Goal: Task Accomplishment & Management: Complete application form

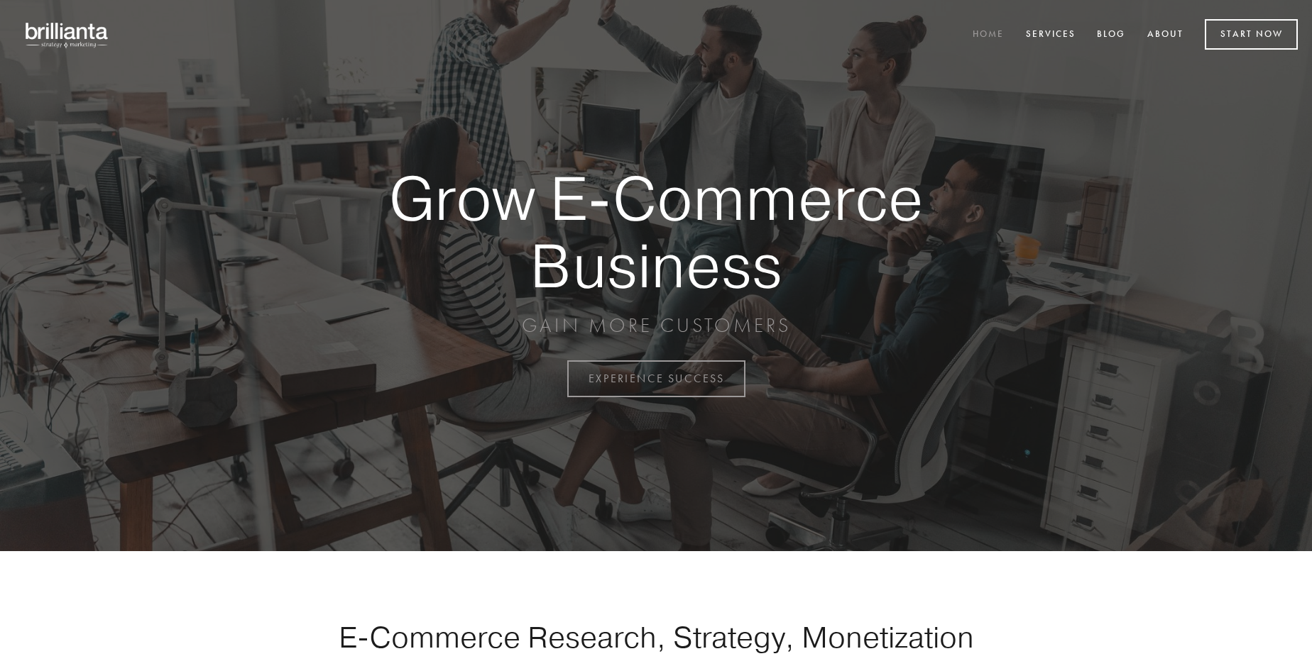
scroll to position [3720, 0]
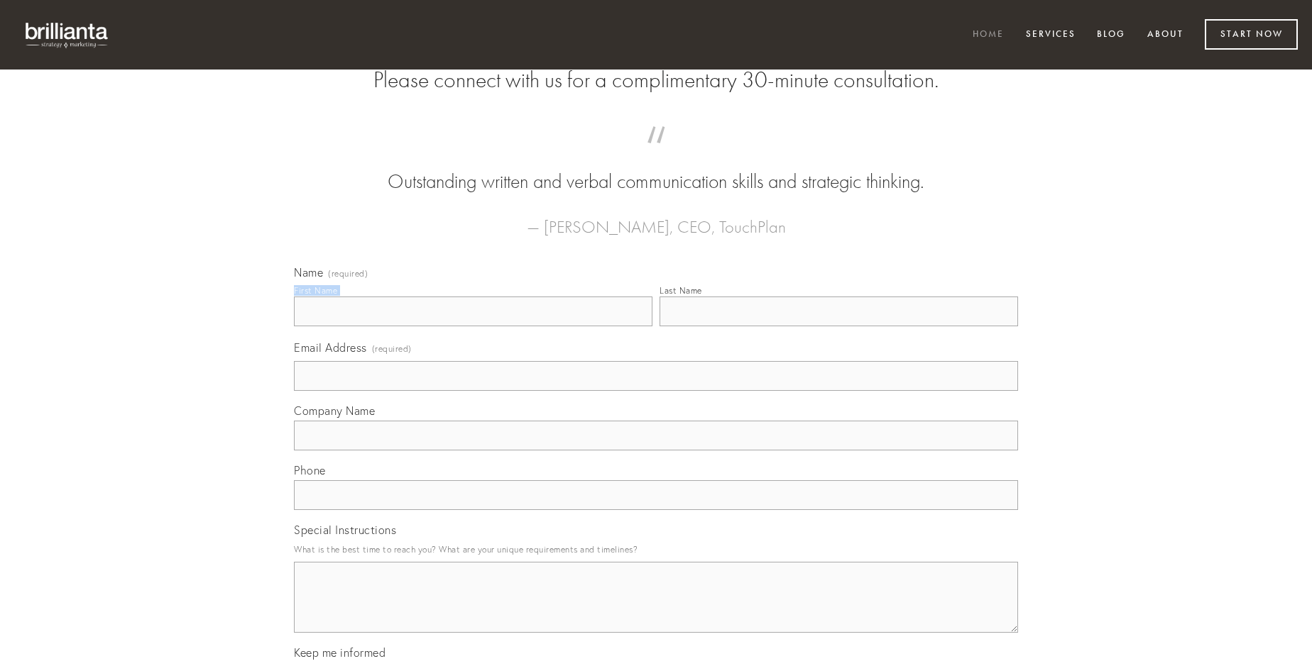
type input "[PERSON_NAME]"
click at [838, 326] on input "Last Name" at bounding box center [838, 312] width 358 height 30
type input "[PERSON_NAME]"
click at [656, 391] on input "Email Address (required)" at bounding box center [656, 376] width 724 height 30
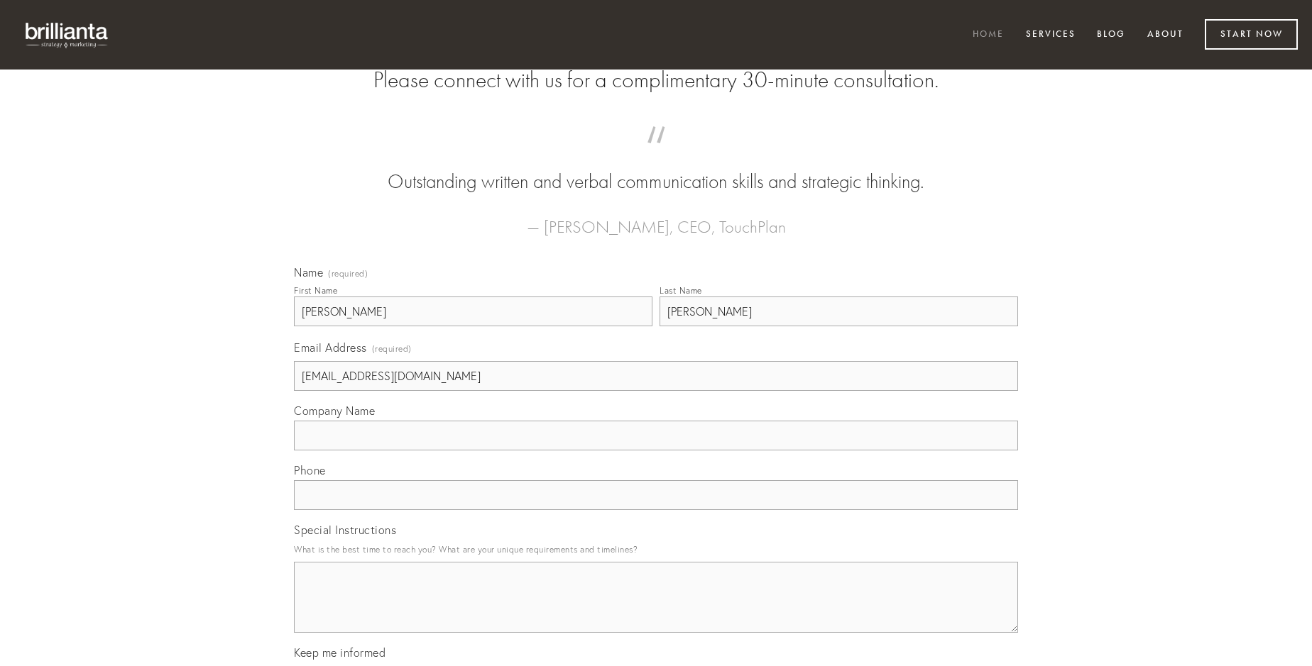
type input "[EMAIL_ADDRESS][DOMAIN_NAME]"
click at [656, 451] on input "Company Name" at bounding box center [656, 436] width 724 height 30
type input "doloremque"
click at [656, 510] on input "text" at bounding box center [656, 495] width 724 height 30
click at [656, 610] on textarea "Special Instructions" at bounding box center [656, 597] width 724 height 71
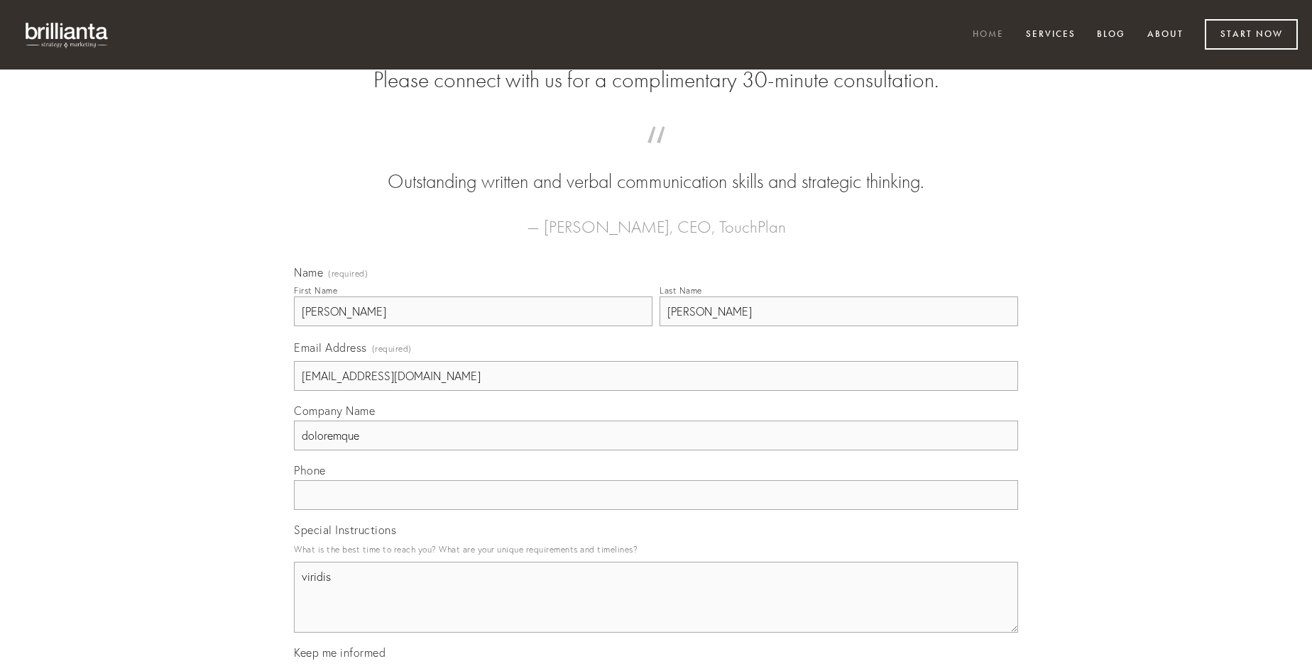
type textarea "viridis"
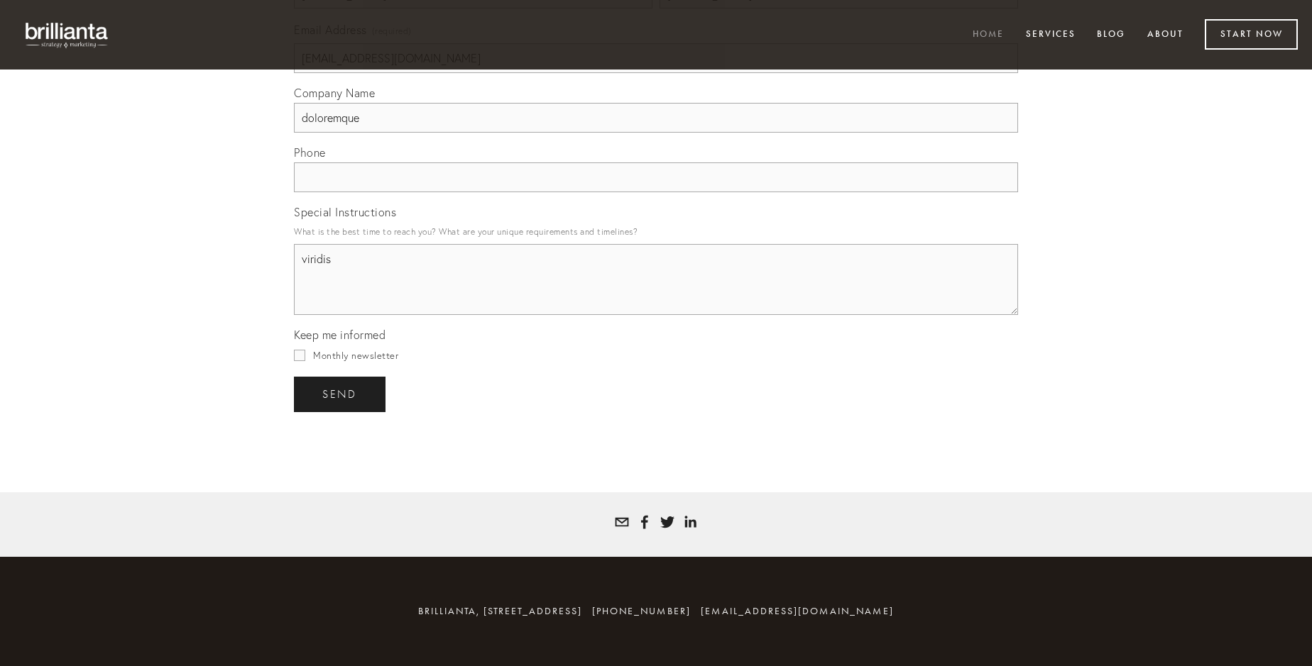
click at [341, 394] on span "send" at bounding box center [339, 394] width 35 height 13
